Goal: Task Accomplishment & Management: Manage account settings

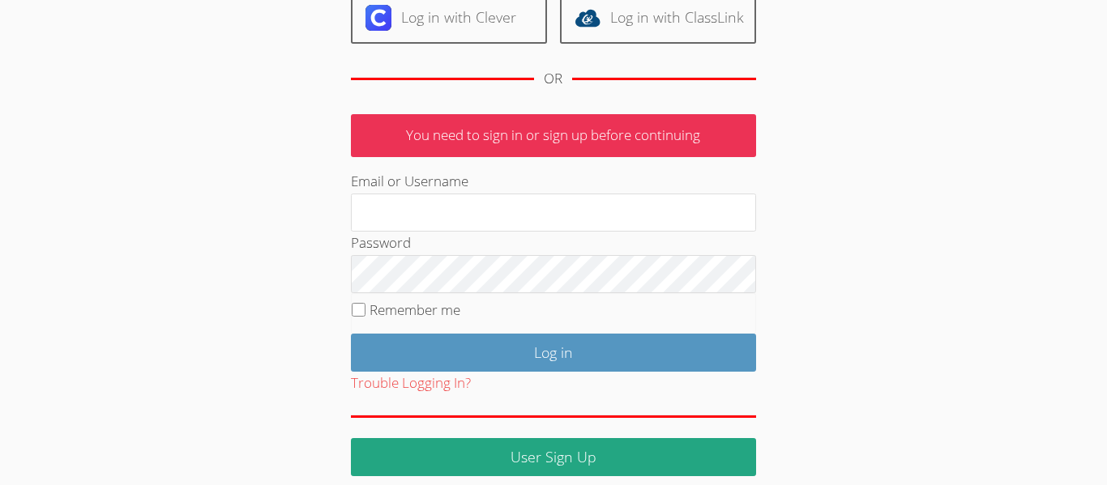
scroll to position [216, 0]
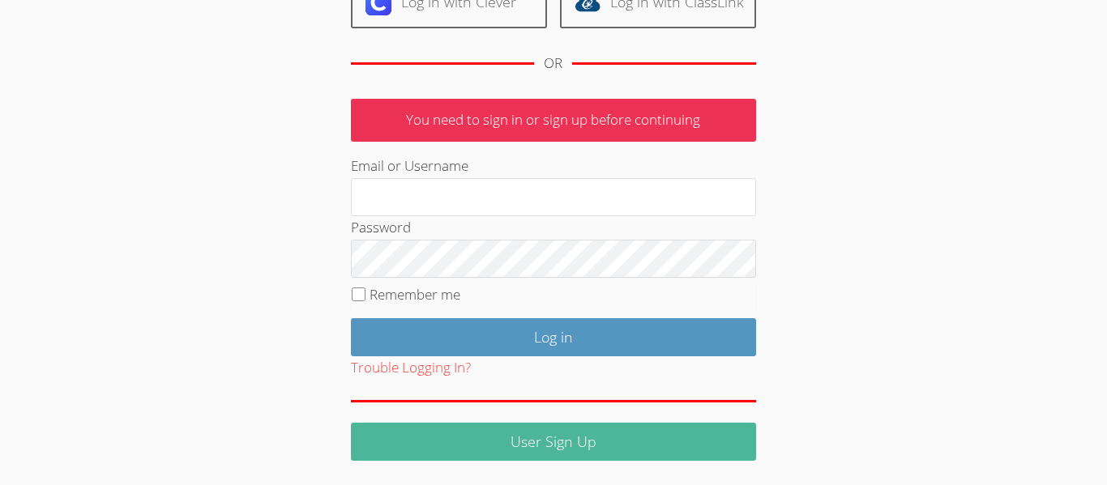
click at [551, 443] on link "User Sign Up" at bounding box center [553, 442] width 405 height 38
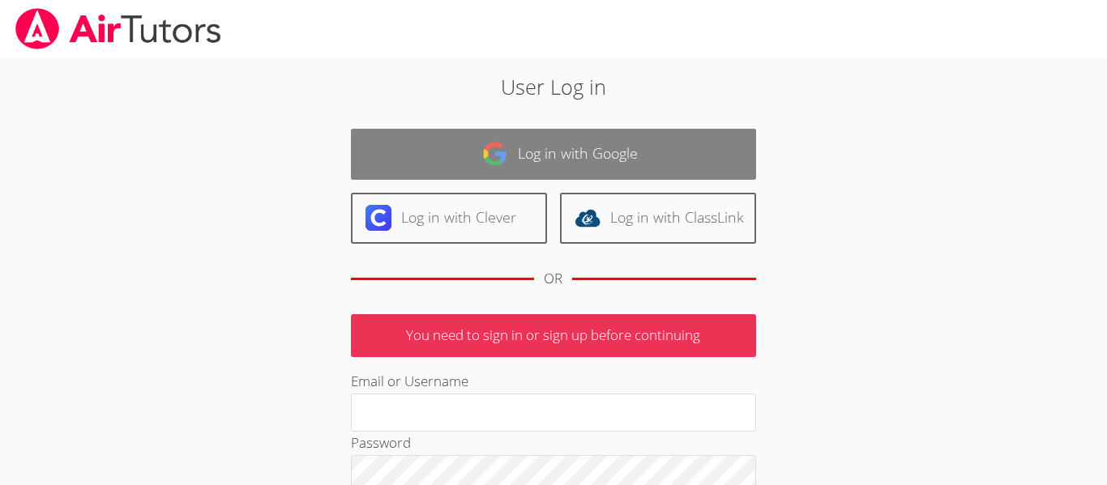
click at [562, 155] on link "Log in with Google" at bounding box center [553, 154] width 405 height 51
